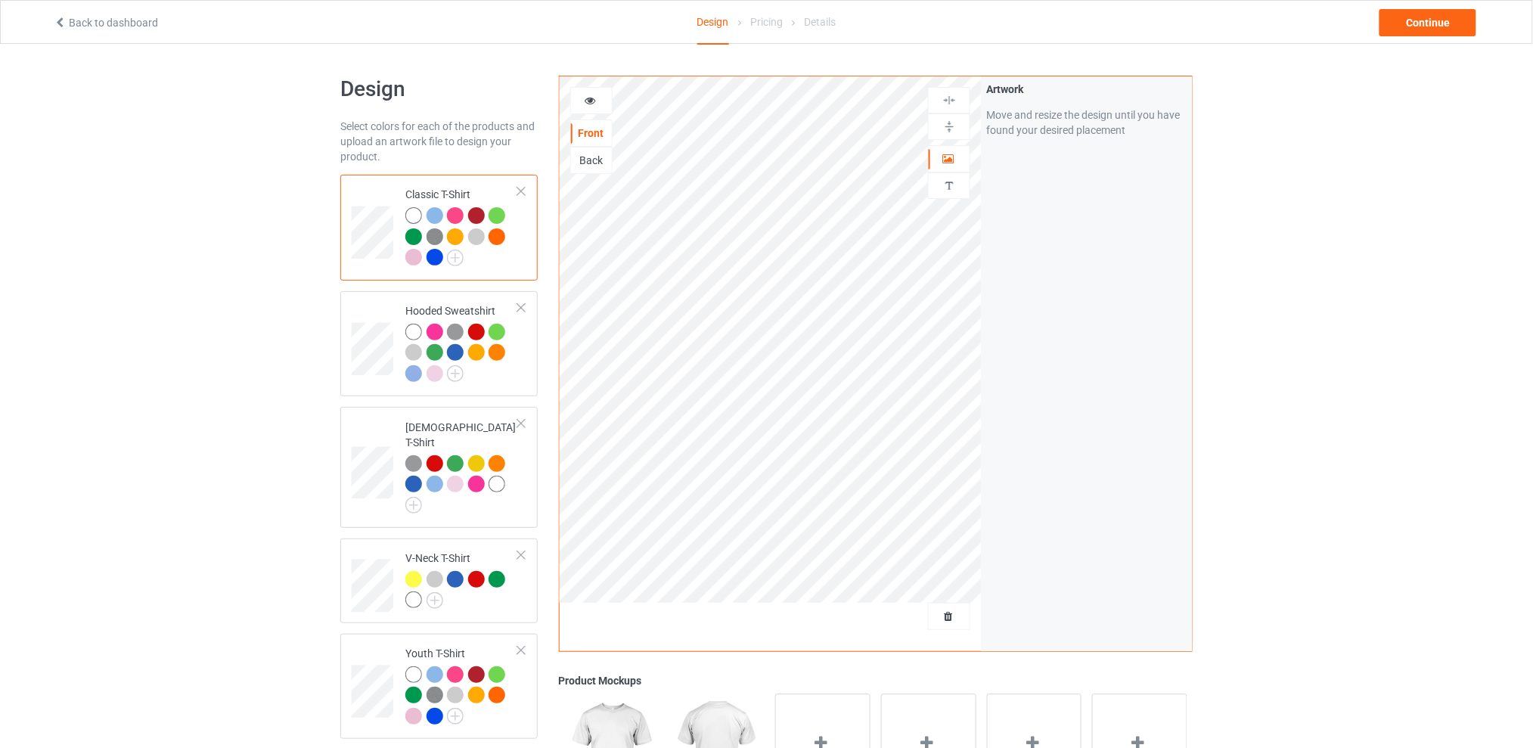
click at [960, 628] on div at bounding box center [949, 616] width 42 height 27
click at [948, 615] on span "Delete all designs" at bounding box center [914, 616] width 80 height 12
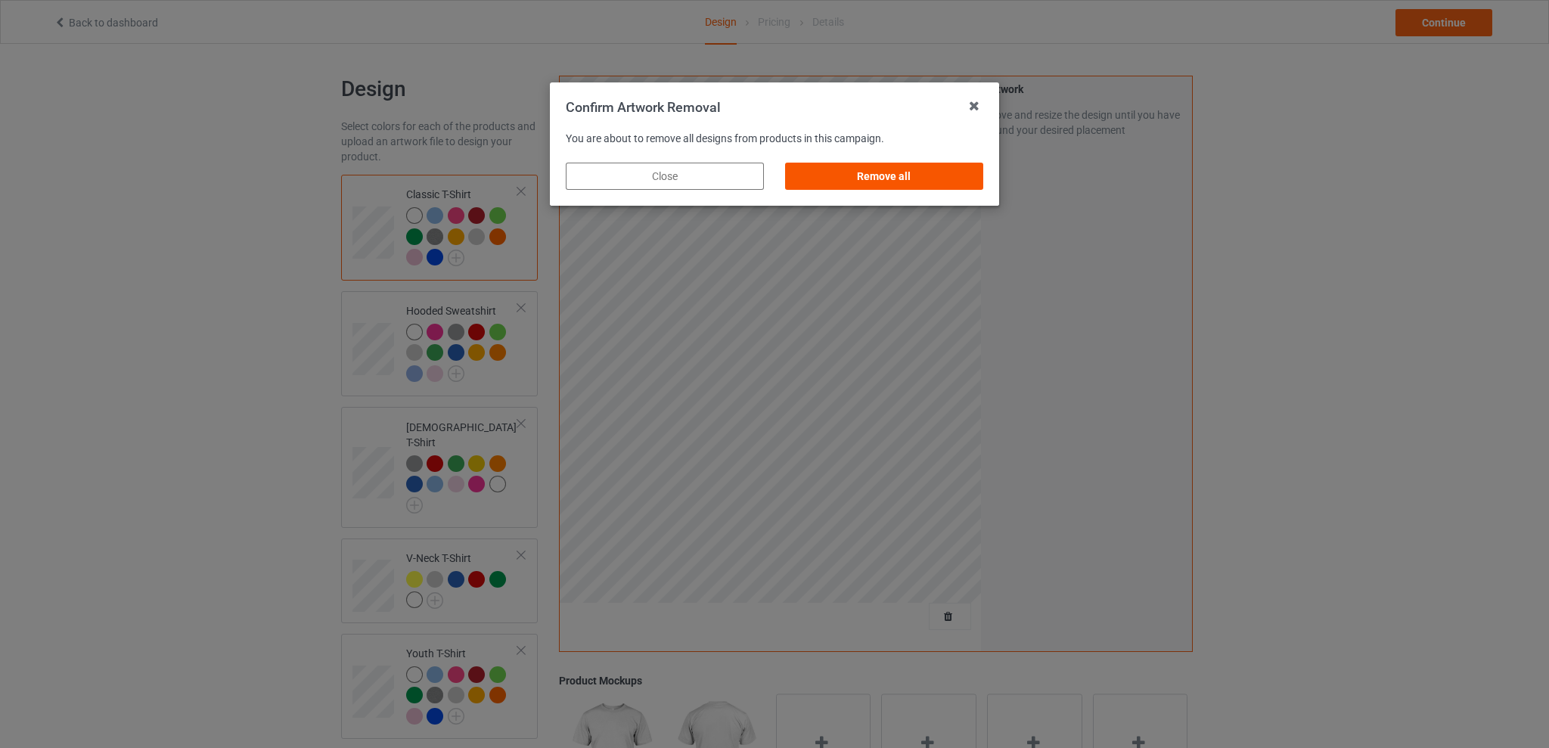
click at [885, 172] on div "Remove all" at bounding box center [884, 176] width 198 height 27
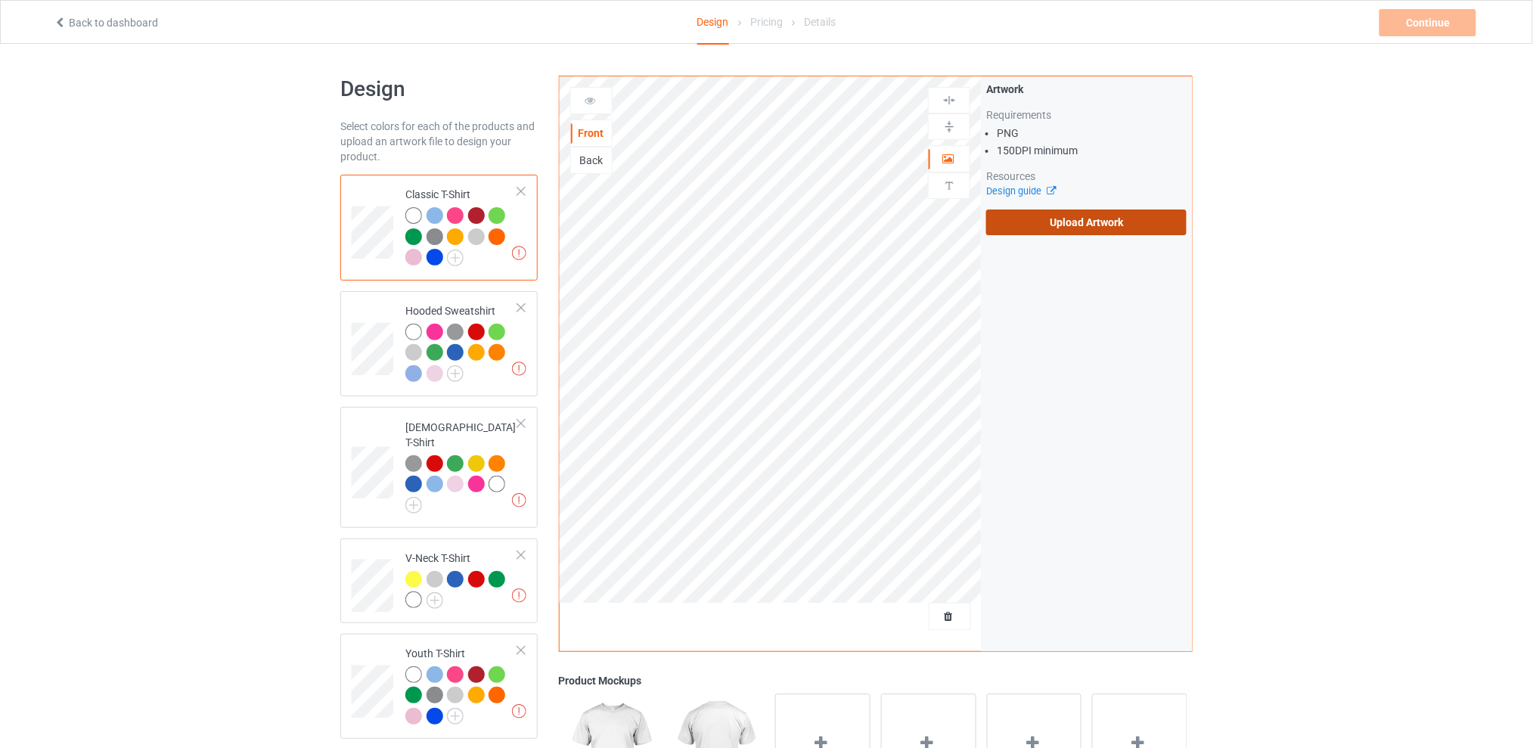
click at [1111, 227] on label "Upload Artwork" at bounding box center [1086, 222] width 200 height 26
click at [0, 0] on input "Upload Artwork" at bounding box center [0, 0] width 0 height 0
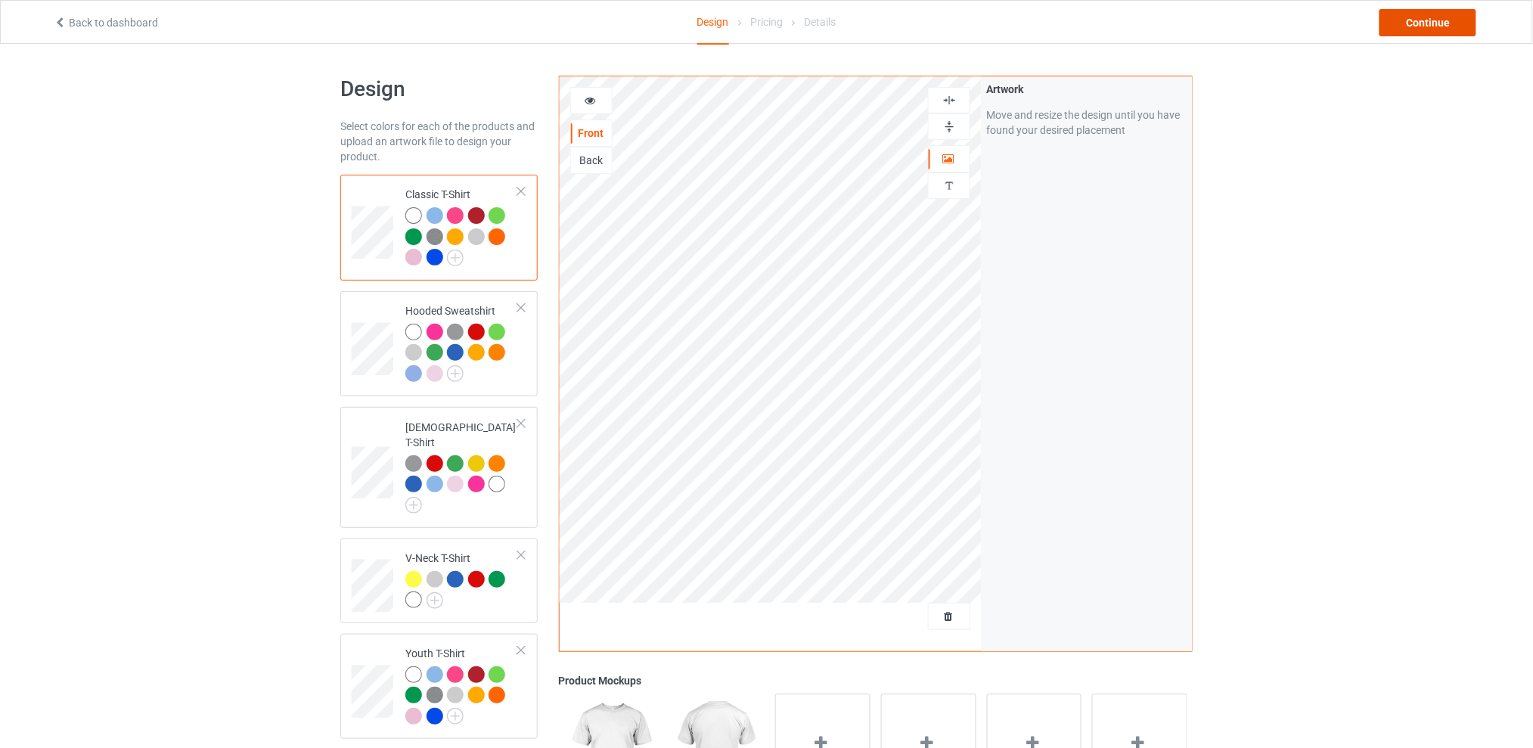
click at [1417, 17] on div "Continue" at bounding box center [1427, 22] width 97 height 27
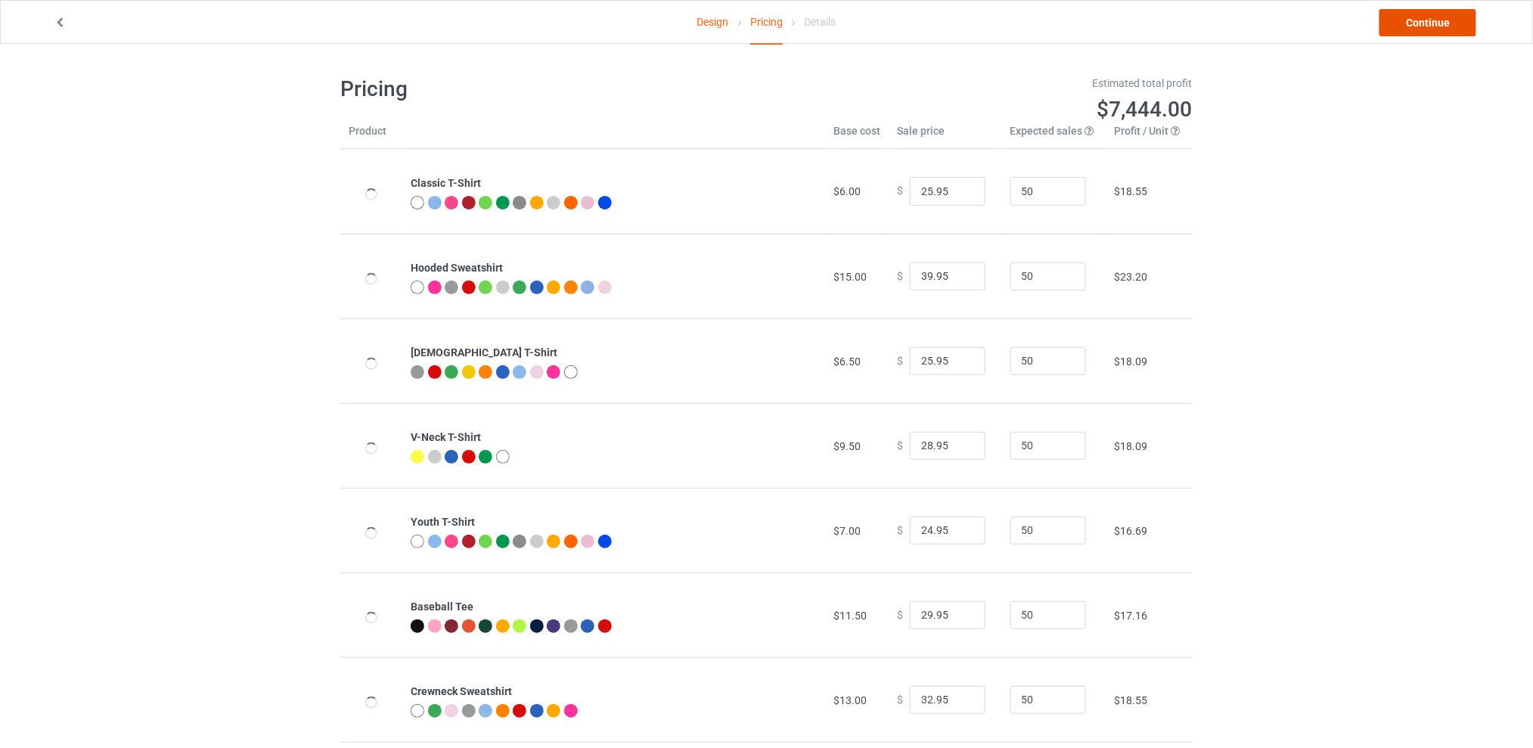
click at [1409, 24] on link "Continue" at bounding box center [1427, 22] width 97 height 27
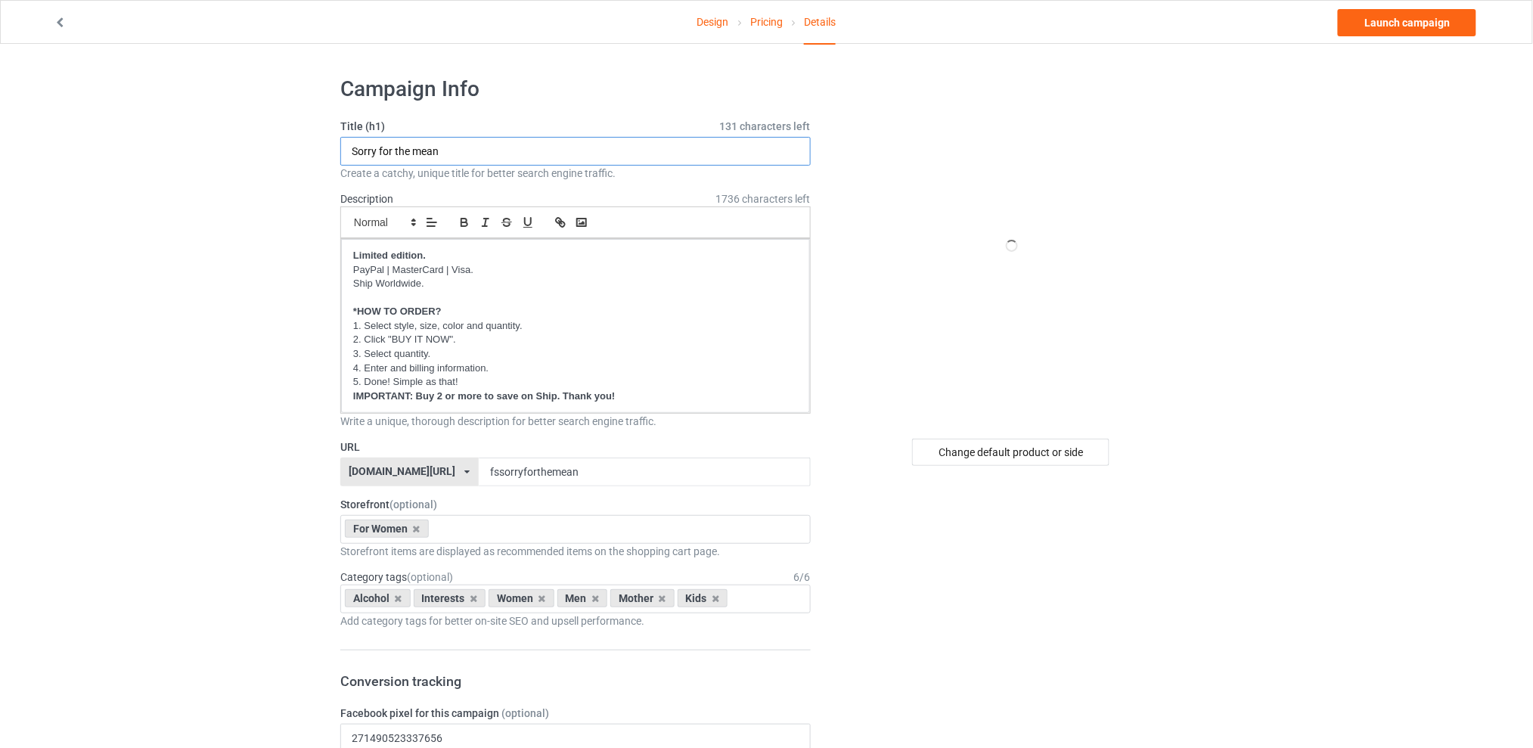
drag, startPoint x: 501, startPoint y: 155, endPoint x: 257, endPoint y: 155, distance: 243.5
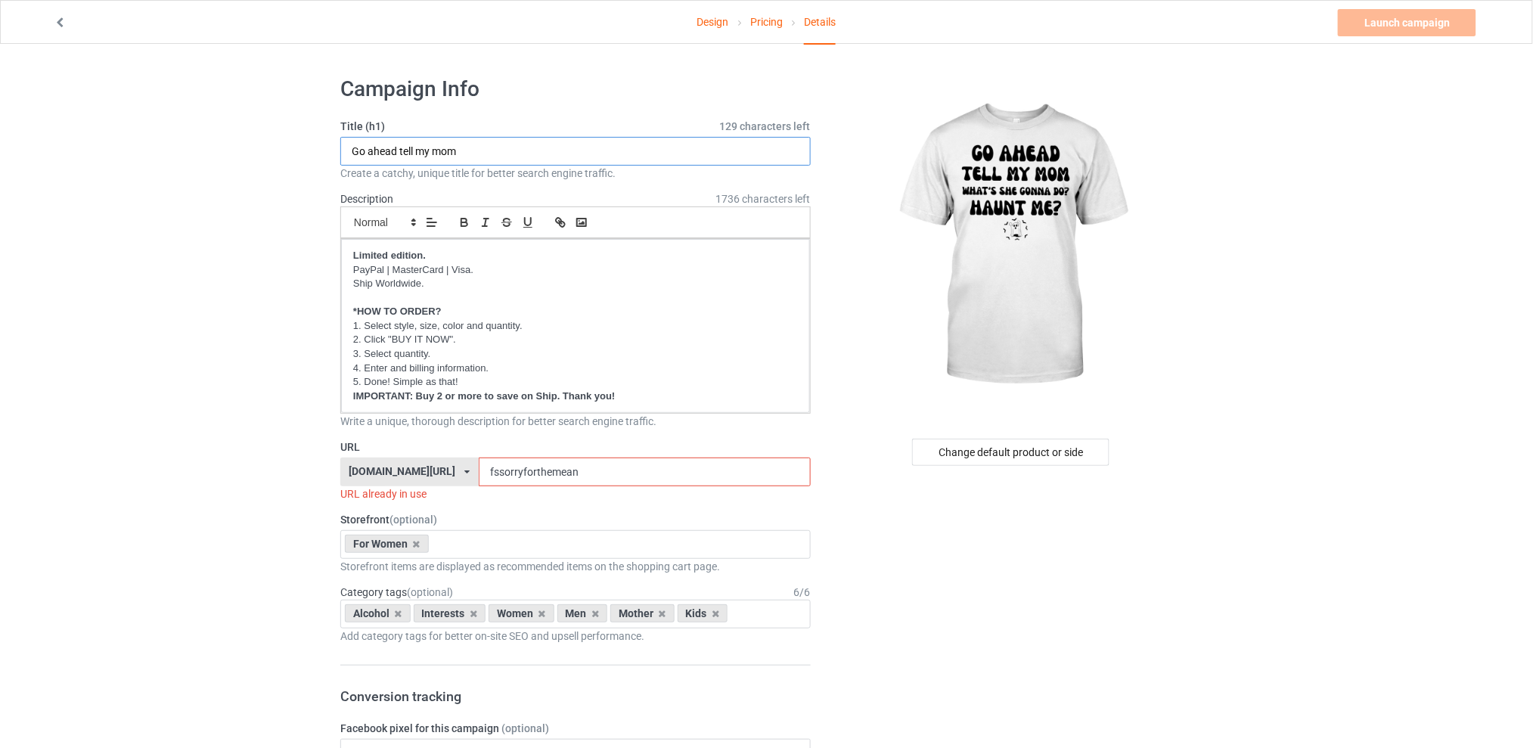
type input "Go ahead tell my mom"
drag, startPoint x: 566, startPoint y: 475, endPoint x: 477, endPoint y: 475, distance: 89.2
click at [477, 475] on div "[DOMAIN_NAME][URL] [DOMAIN_NAME][URL] [DOMAIN_NAME][URL] [DOMAIN_NAME][URL] 5d7…" at bounding box center [575, 471] width 470 height 29
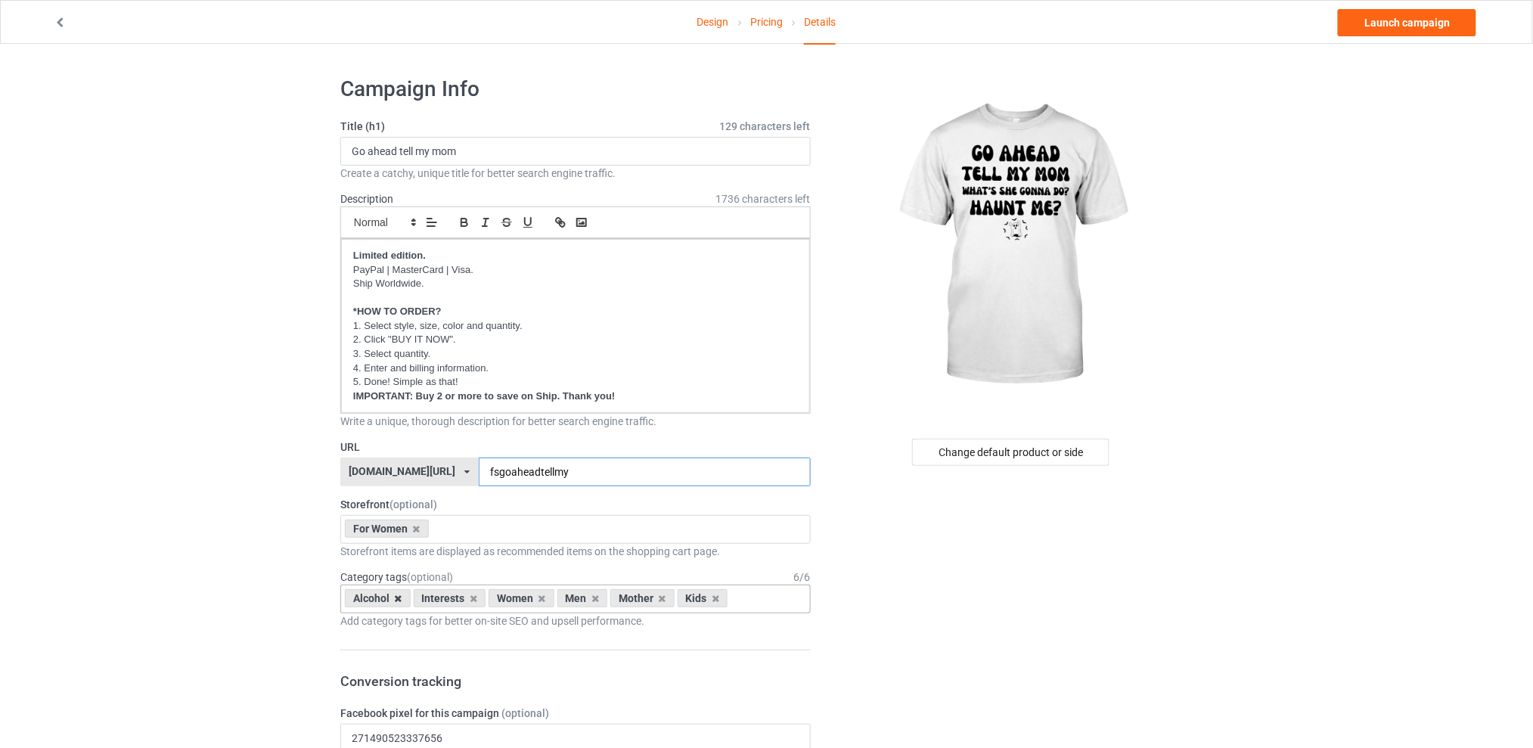
type input "fsgoaheadtellmy"
click at [397, 599] on icon at bounding box center [399, 599] width 8 height 10
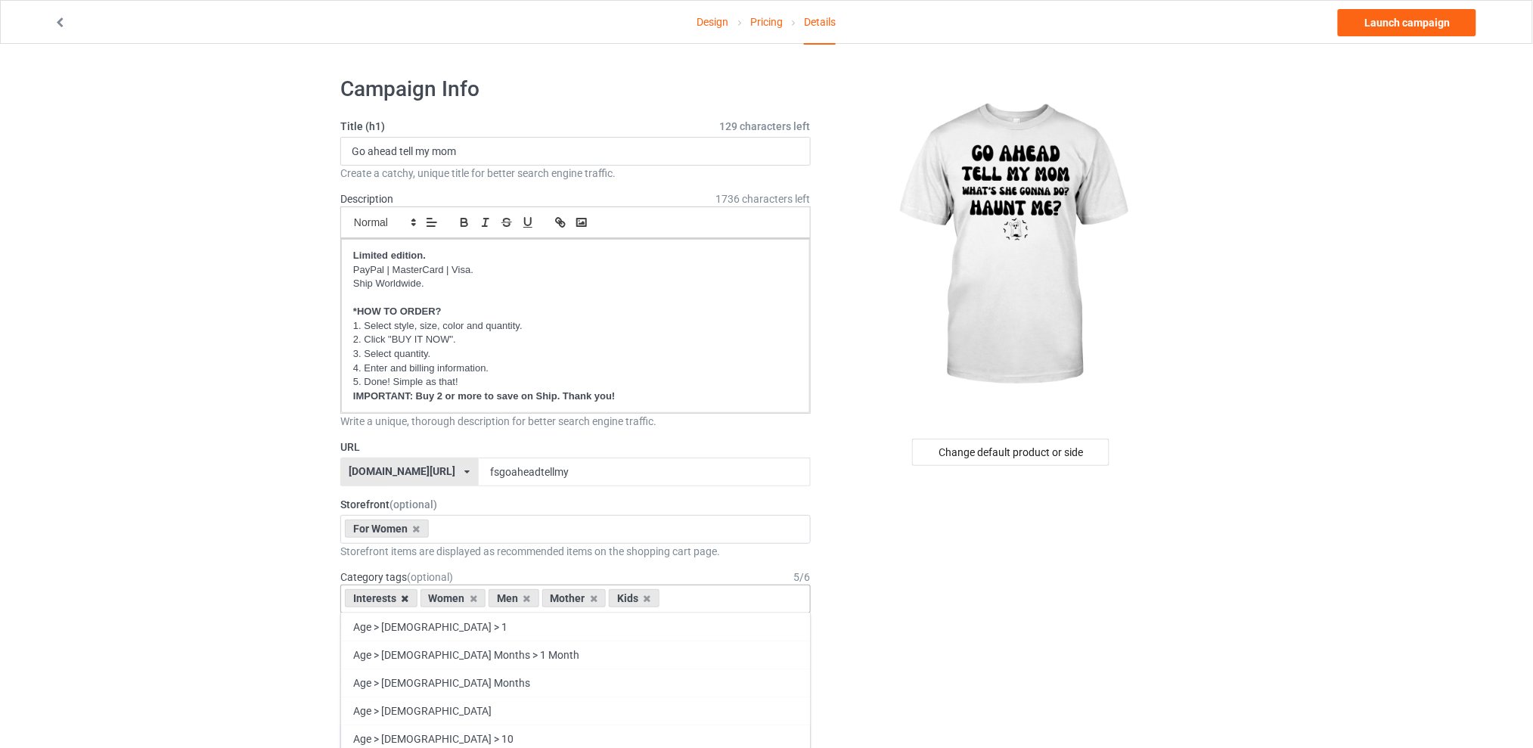
click at [406, 599] on icon at bounding box center [406, 599] width 8 height 10
click at [454, 597] on icon at bounding box center [452, 599] width 8 height 10
click at [463, 598] on icon at bounding box center [465, 599] width 8 height 10
click at [456, 598] on div "Kids" at bounding box center [439, 598] width 51 height 18
click at [450, 598] on icon at bounding box center [452, 599] width 8 height 10
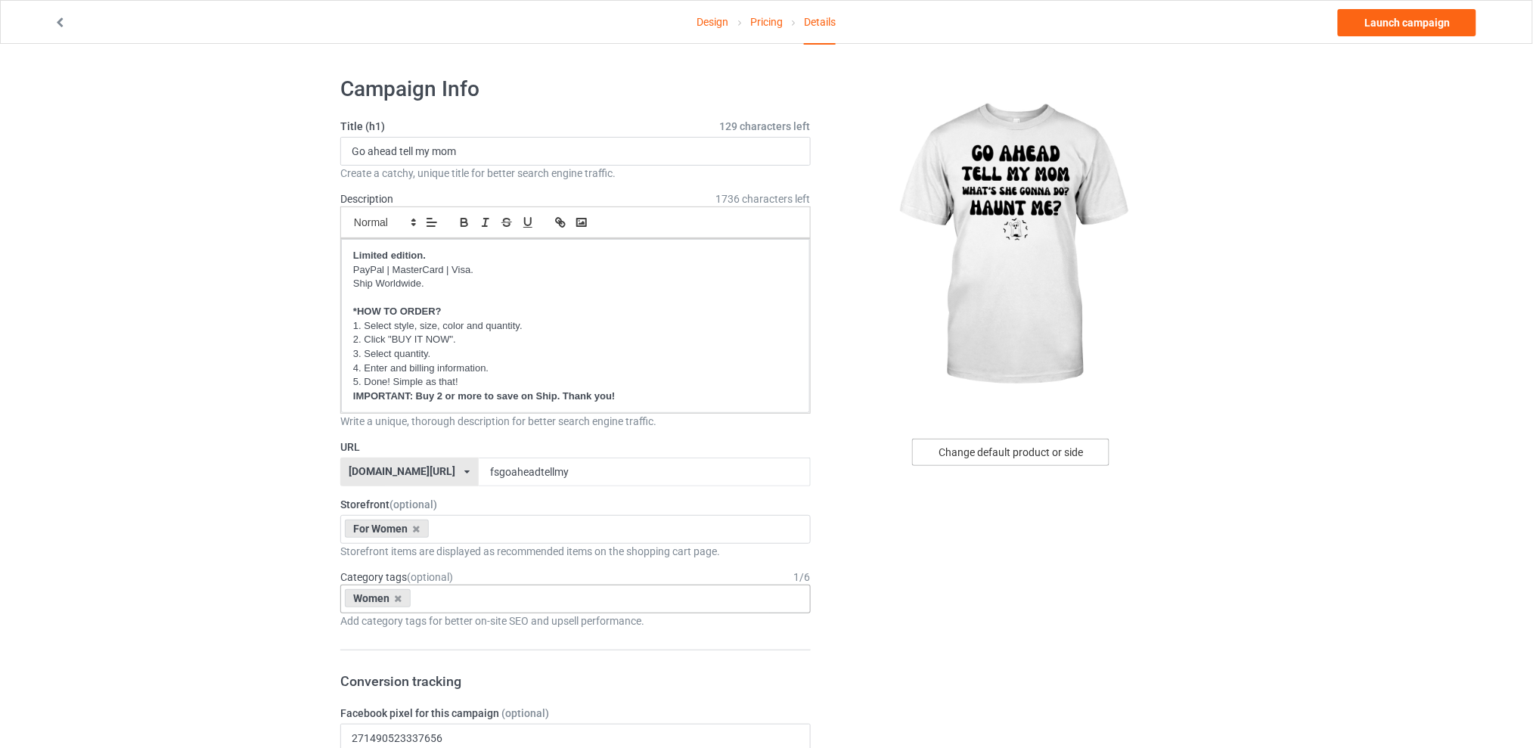
click at [988, 448] on div "Change default product or side" at bounding box center [1010, 452] width 197 height 27
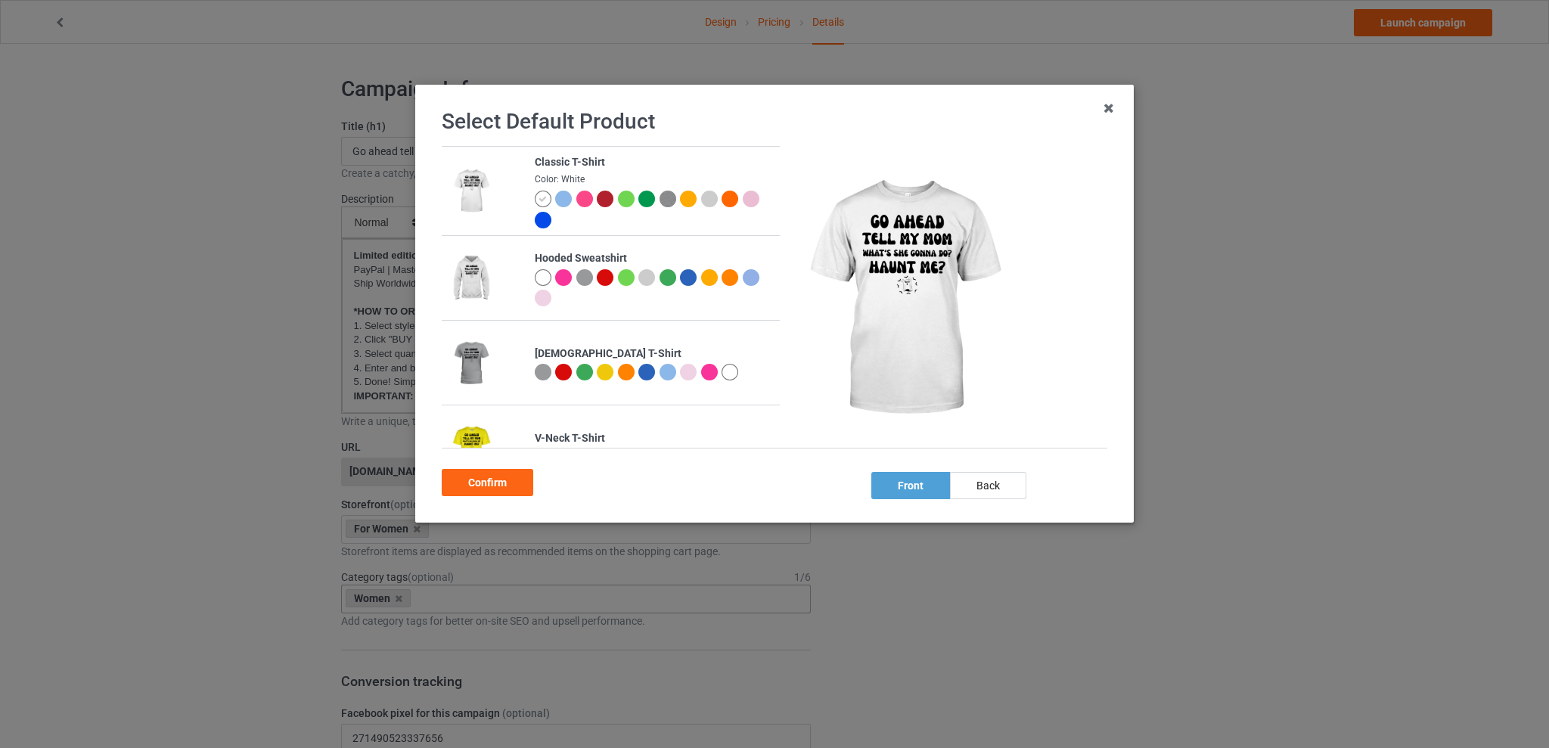
click at [601, 372] on div at bounding box center [605, 372] width 17 height 17
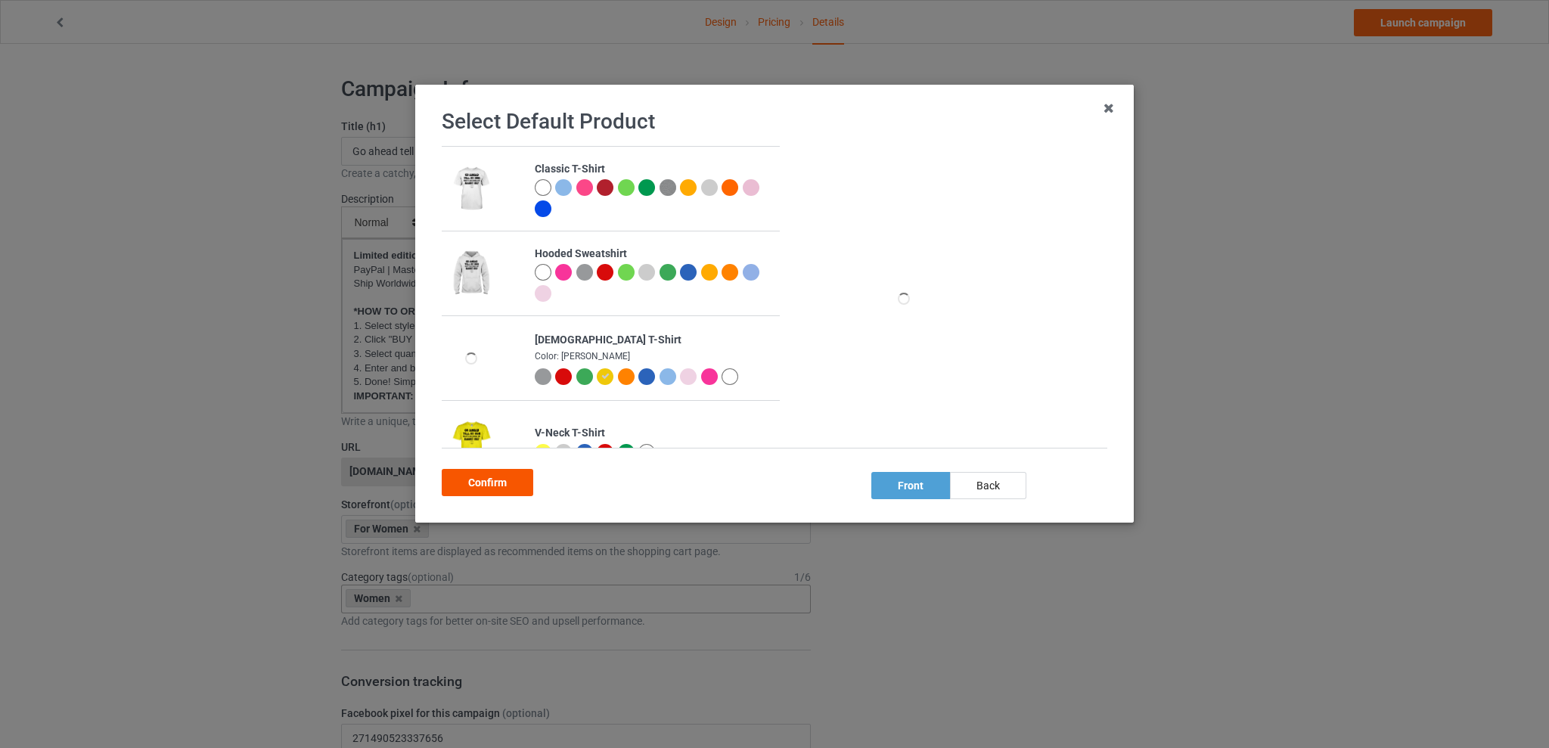
click at [482, 479] on div "Confirm" at bounding box center [487, 482] width 91 height 27
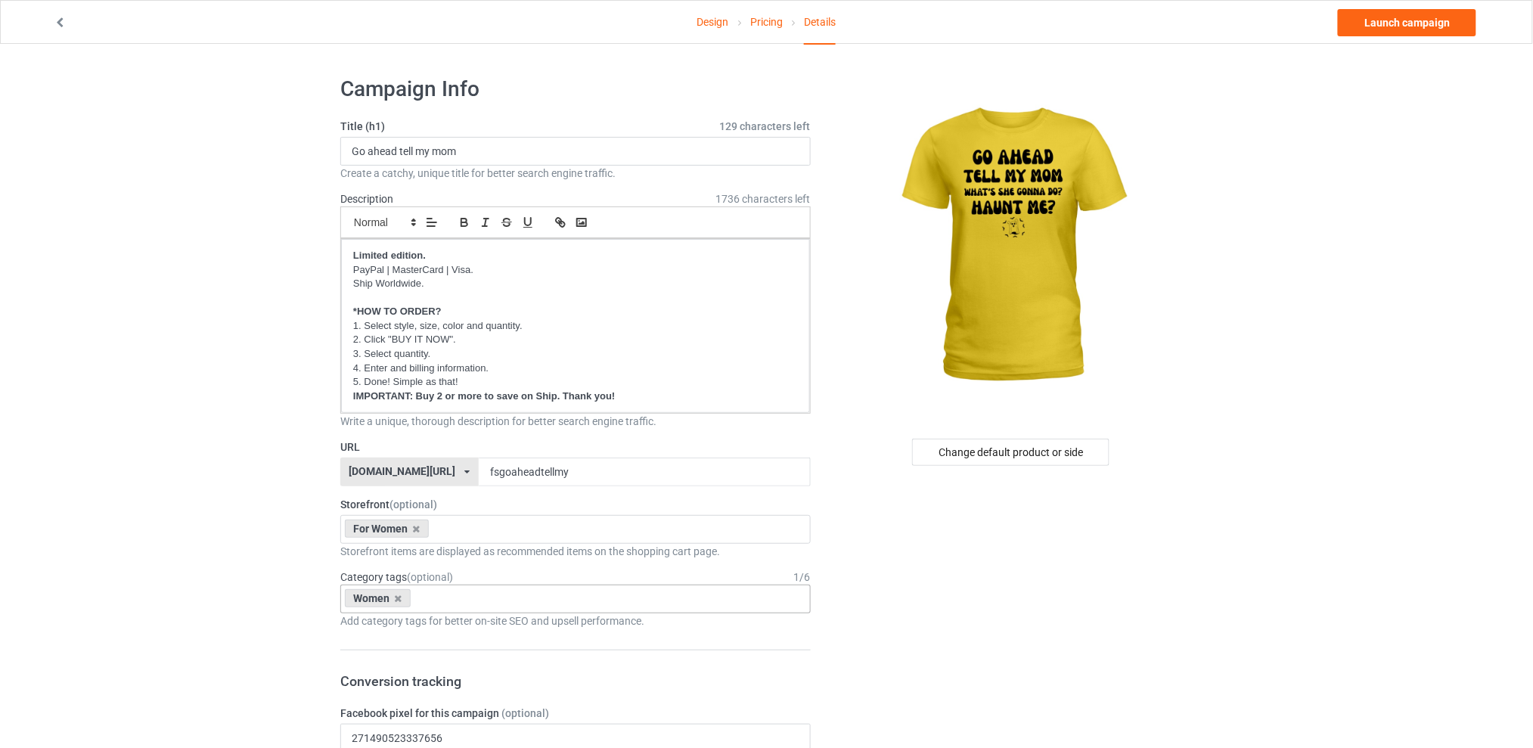
click at [714, 23] on link "Design" at bounding box center [713, 22] width 32 height 42
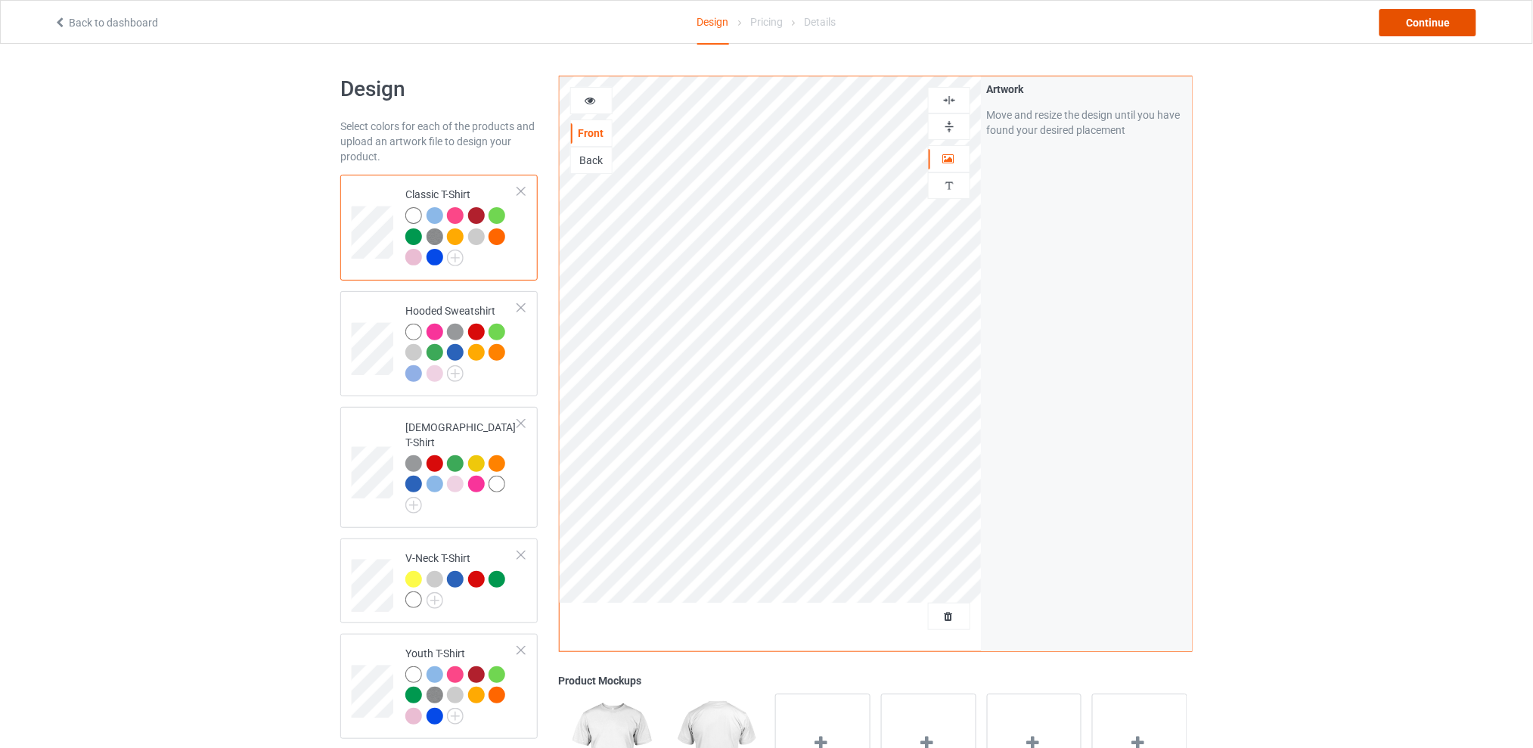
click at [1455, 19] on div "Continue" at bounding box center [1427, 22] width 97 height 27
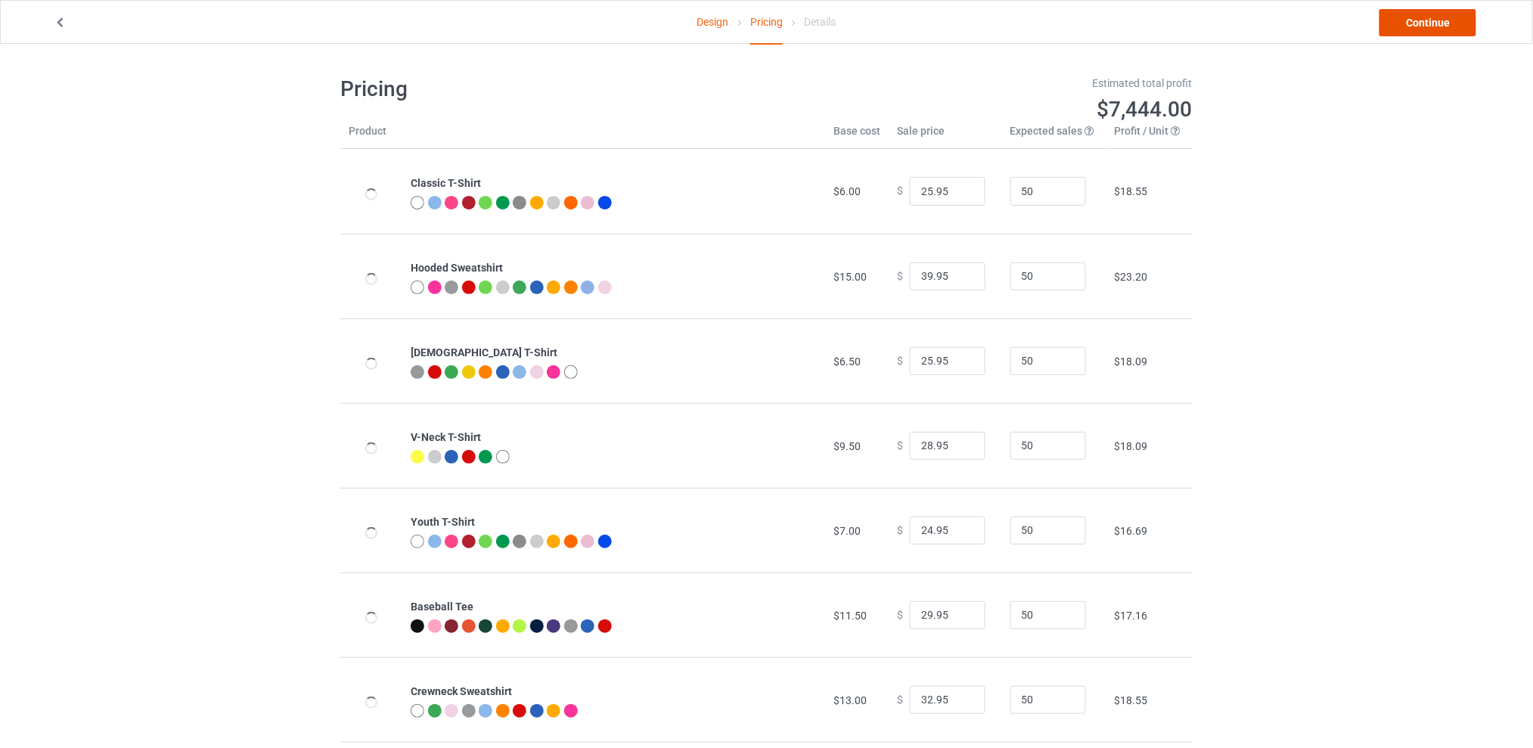
click at [1436, 19] on link "Continue" at bounding box center [1427, 22] width 97 height 27
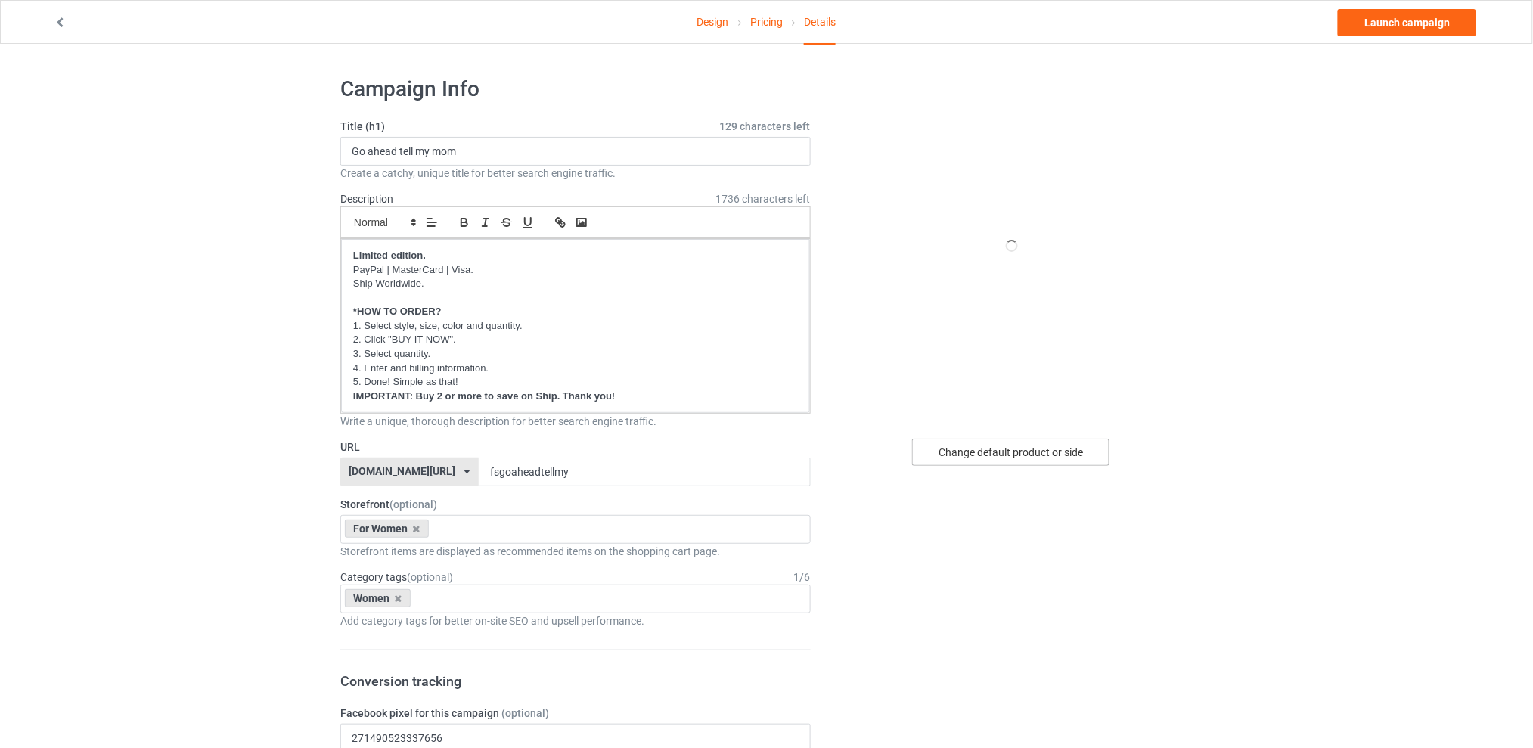
click at [1003, 454] on div "Change default product or side" at bounding box center [1010, 452] width 197 height 27
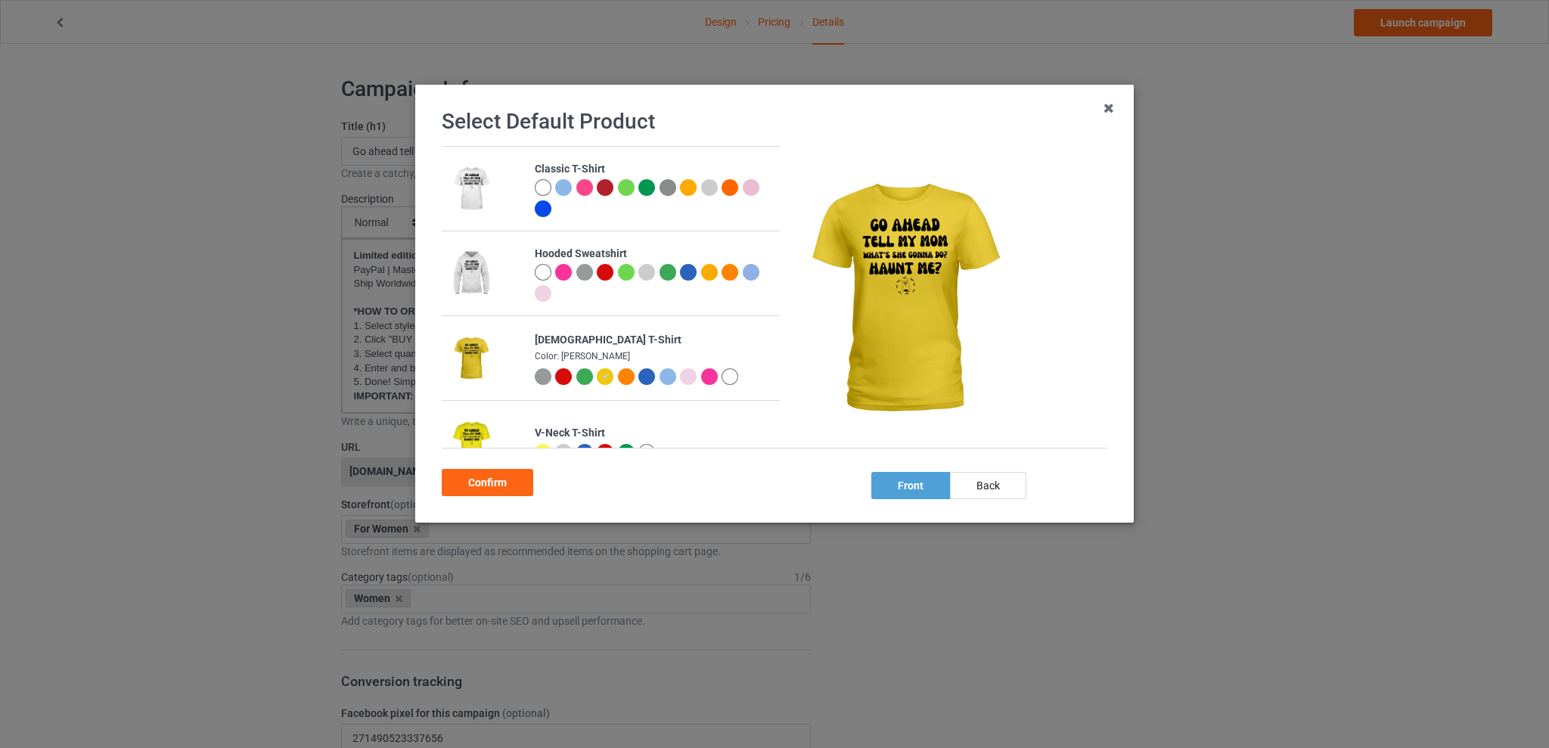
click at [486, 479] on div "Confirm" at bounding box center [487, 482] width 91 height 27
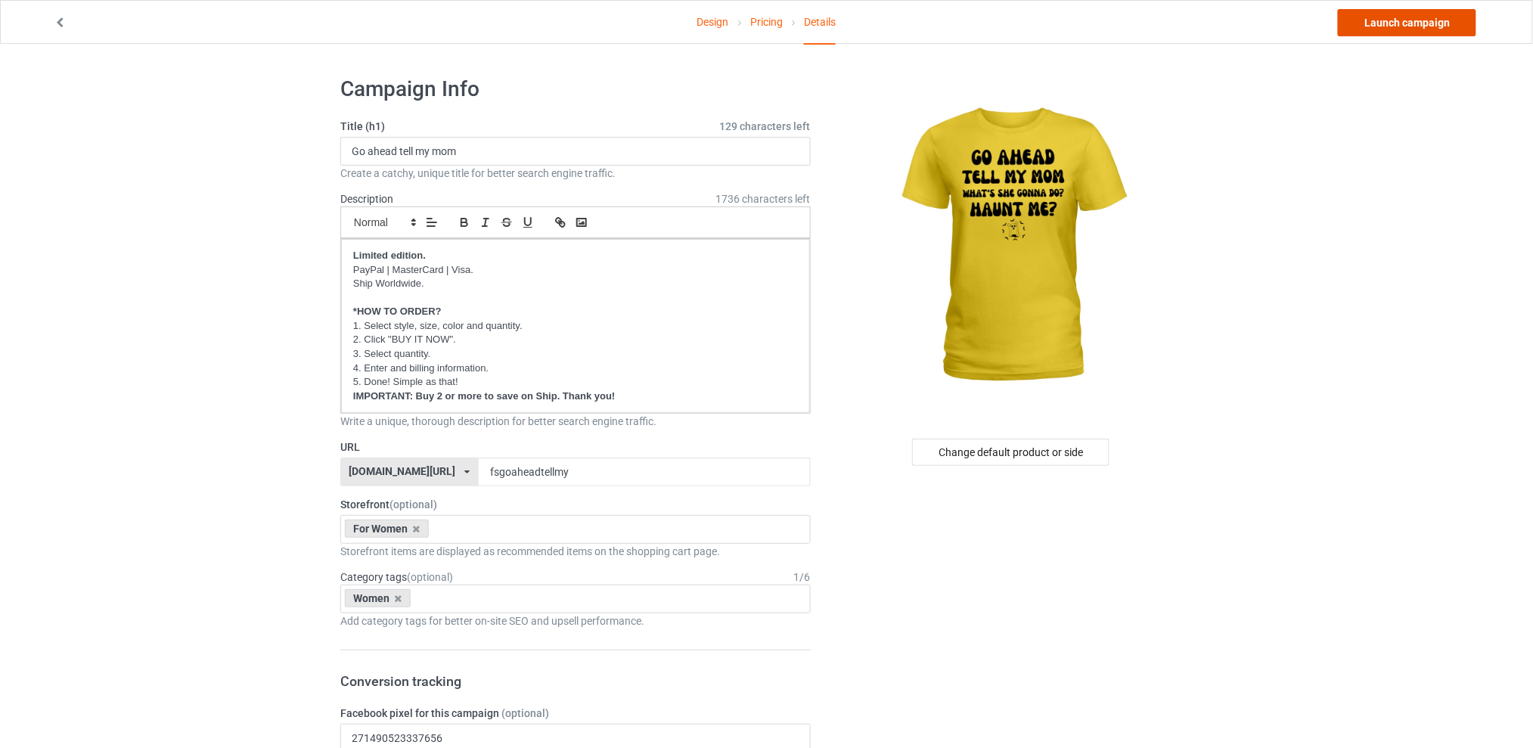
click at [1397, 23] on link "Launch campaign" at bounding box center [1407, 22] width 138 height 27
